Goal: Task Accomplishment & Management: Use online tool/utility

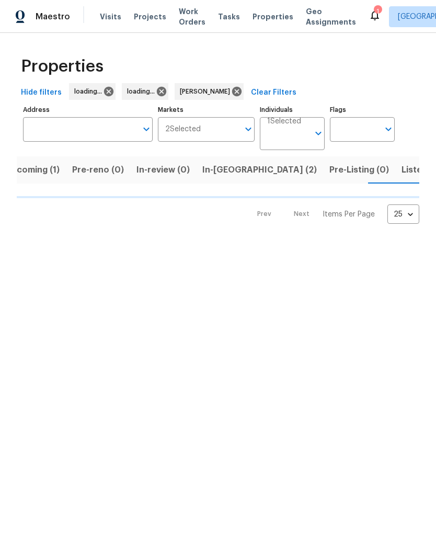
scroll to position [0, 18]
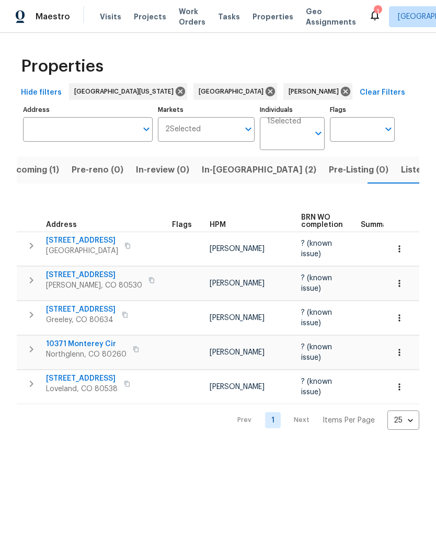
click at [221, 172] on span "In-[GEOGRAPHIC_DATA] (2)" at bounding box center [259, 170] width 114 height 15
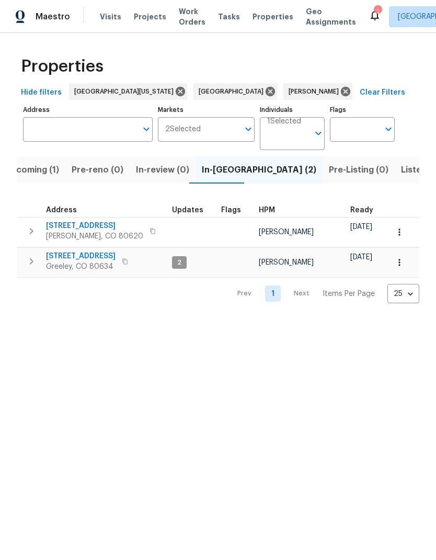
click at [405, 232] on button "button" at bounding box center [399, 232] width 23 height 23
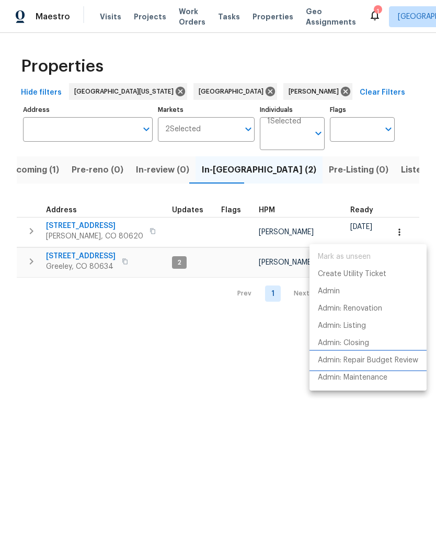
click at [393, 355] on p "Admin: Repair Budget Review" at bounding box center [368, 360] width 100 height 11
click at [373, 489] on div at bounding box center [218, 280] width 436 height 560
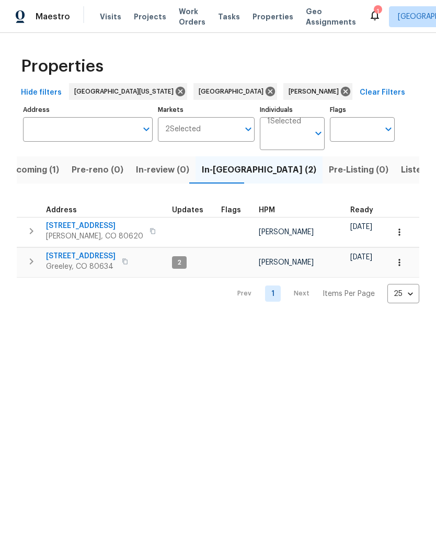
click at [359, 320] on html "Maestro Visits Projects Work Orders Tasks Properties Geo Assignments 1 Northern…" at bounding box center [218, 160] width 436 height 320
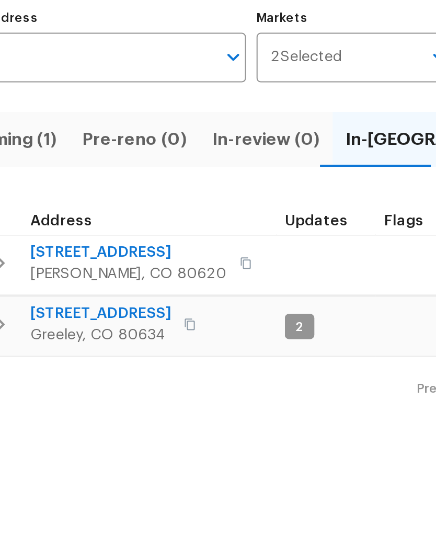
click at [149, 228] on icon "button" at bounding box center [152, 231] width 6 height 6
